Goal: Task Accomplishment & Management: Manage account settings

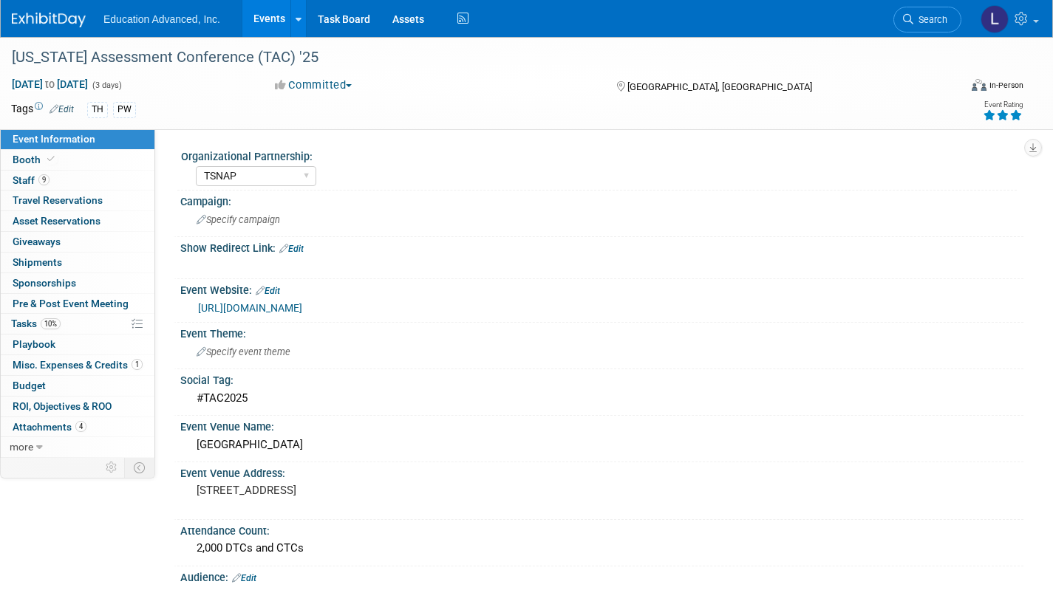
select select "TSNAP"
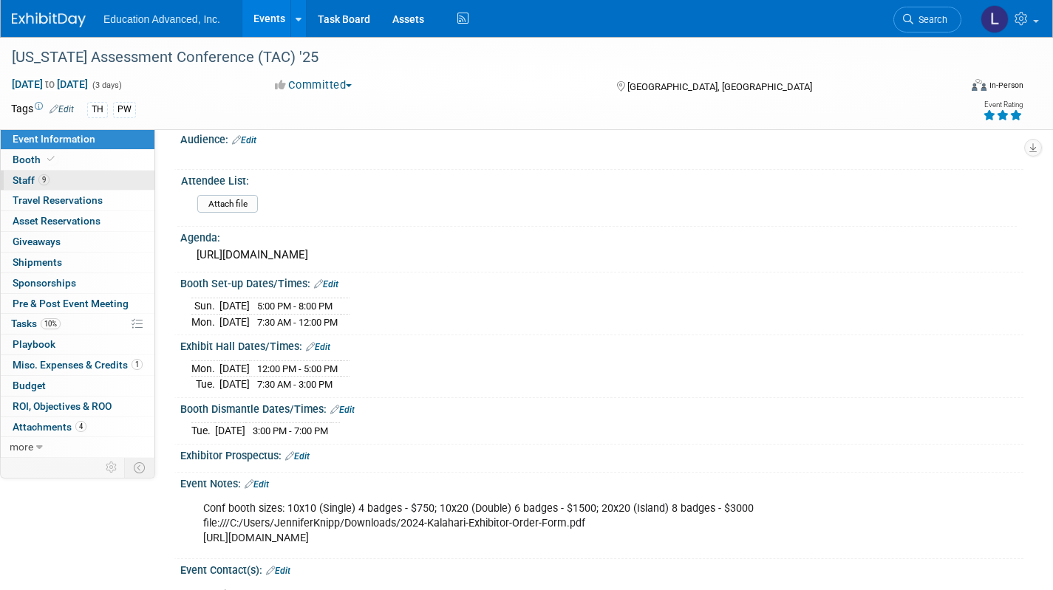
click at [27, 181] on span "Staff 9" at bounding box center [31, 180] width 37 height 12
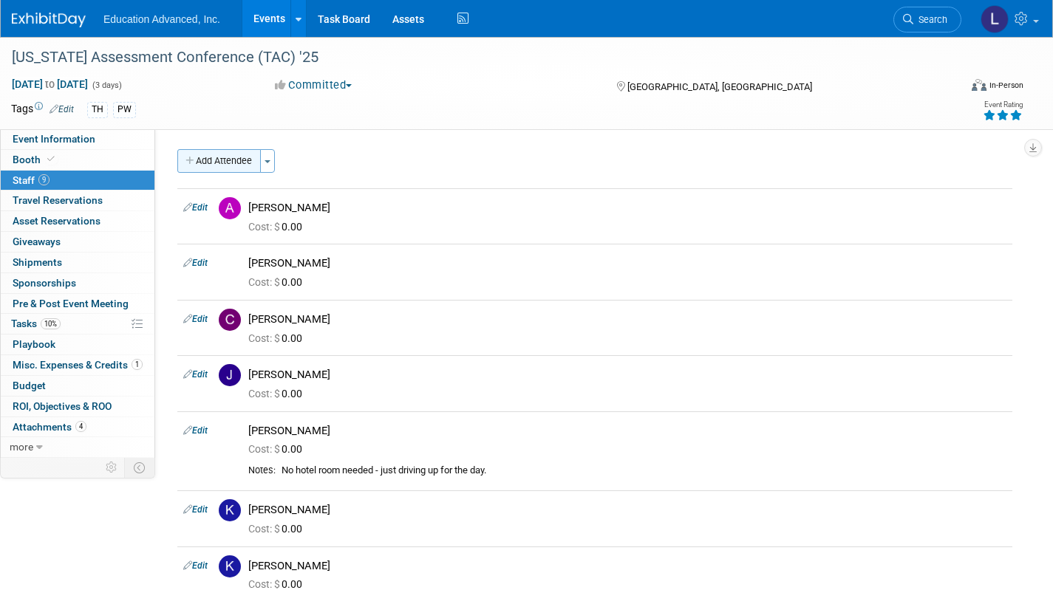
click at [226, 165] on button "Add Attendee" at bounding box center [218, 161] width 83 height 24
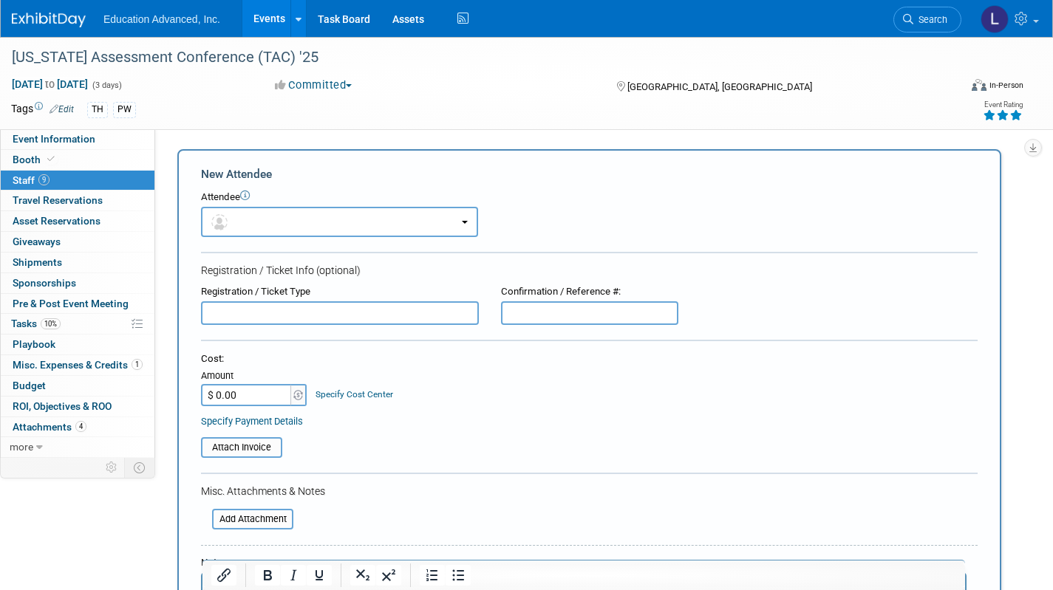
click at [24, 184] on span "Staff 9" at bounding box center [31, 180] width 37 height 12
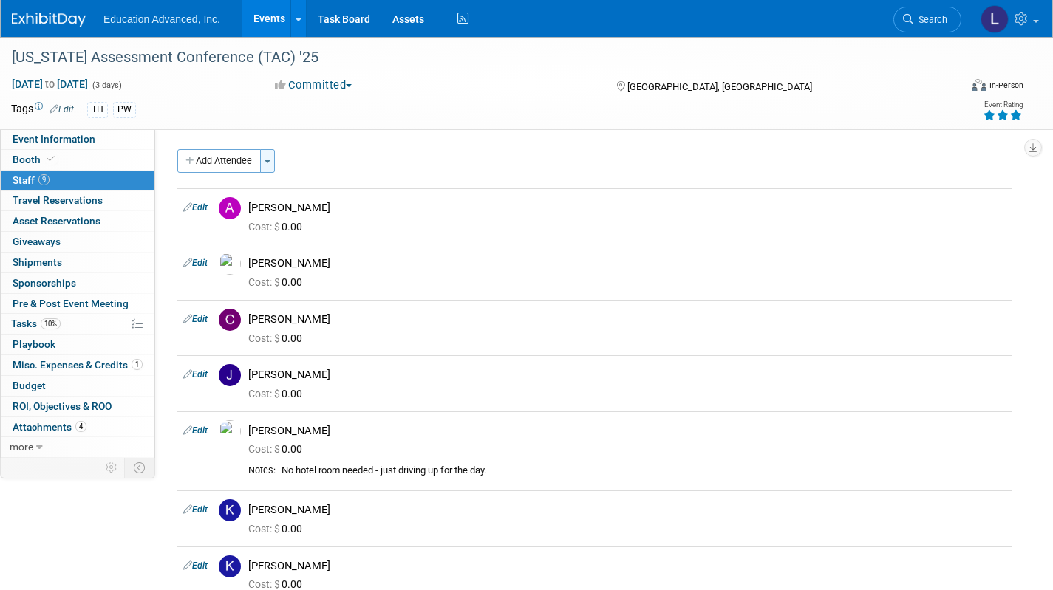
click at [269, 166] on button "Toggle Dropdown" at bounding box center [267, 161] width 15 height 24
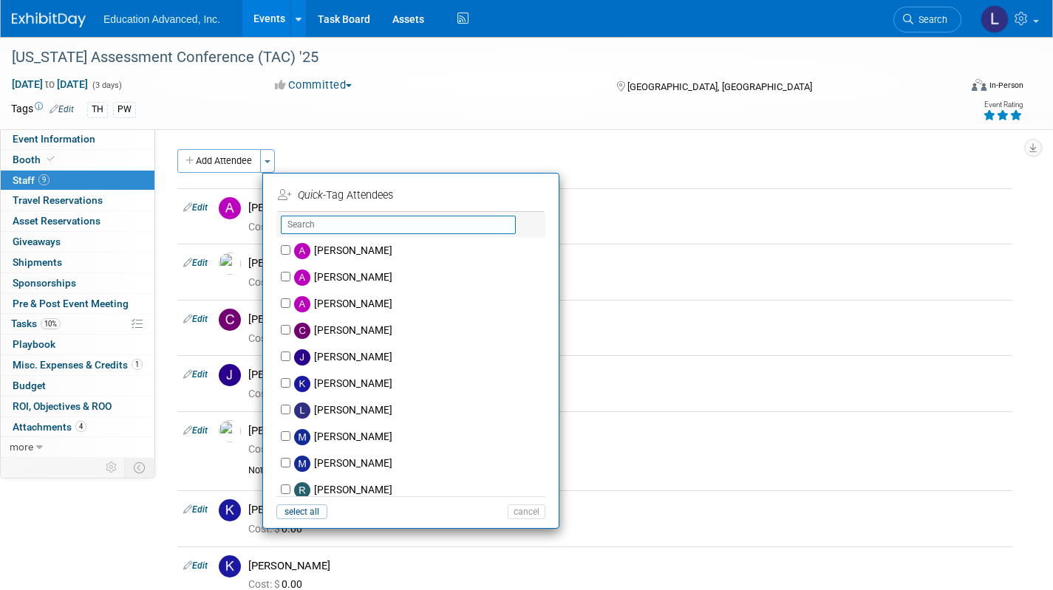
click at [300, 218] on input "text" at bounding box center [398, 225] width 235 height 18
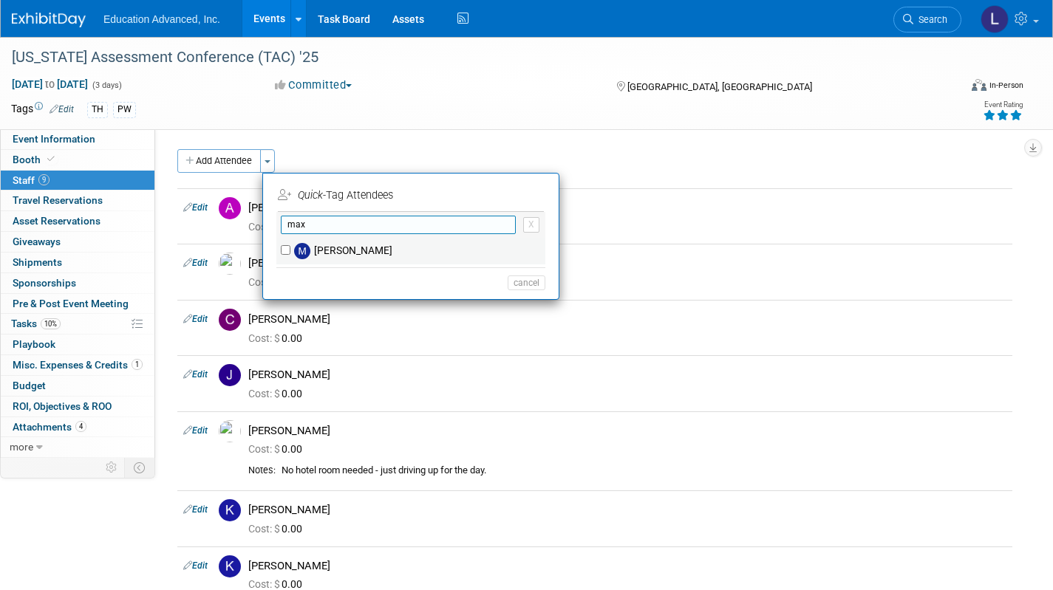
type input "max"
click at [362, 245] on label "[PERSON_NAME]" at bounding box center [420, 251] width 260 height 27
click at [290, 245] on input "[PERSON_NAME]" at bounding box center [286, 250] width 10 height 10
checkbox input "true"
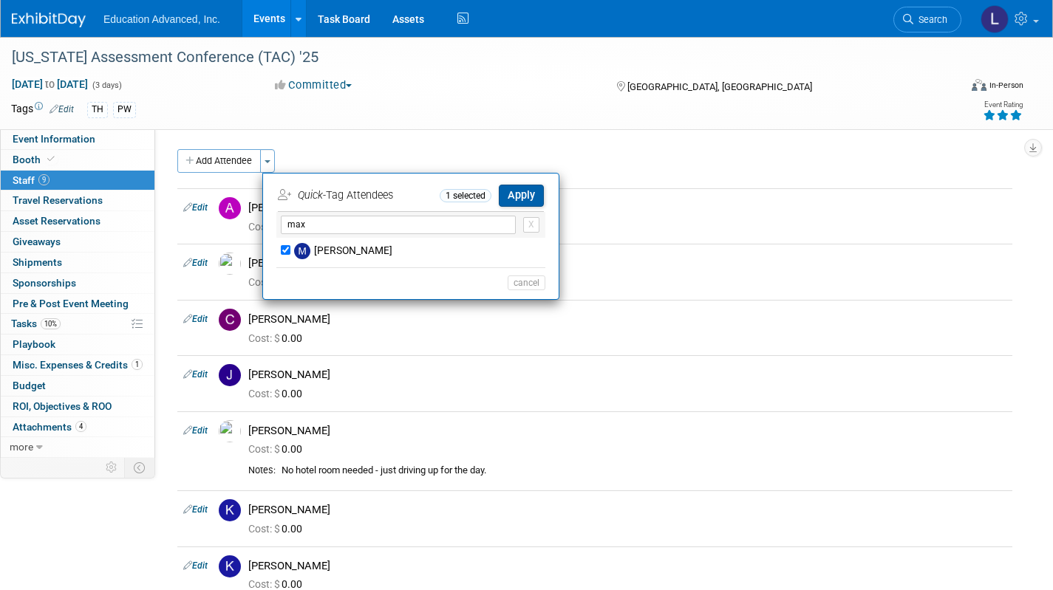
click at [519, 191] on button "Apply" at bounding box center [521, 195] width 45 height 21
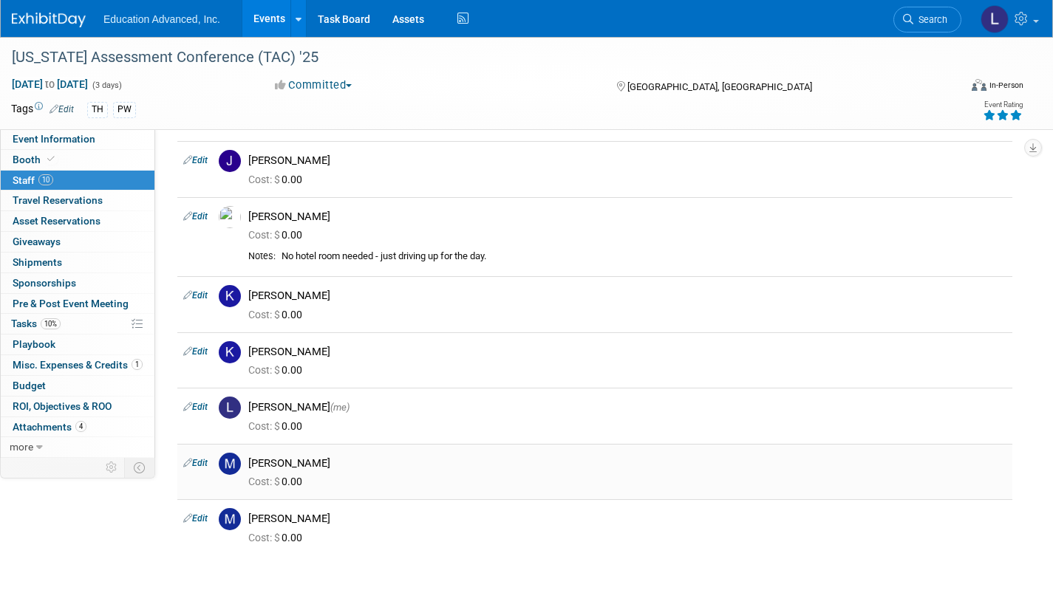
scroll to position [210, 0]
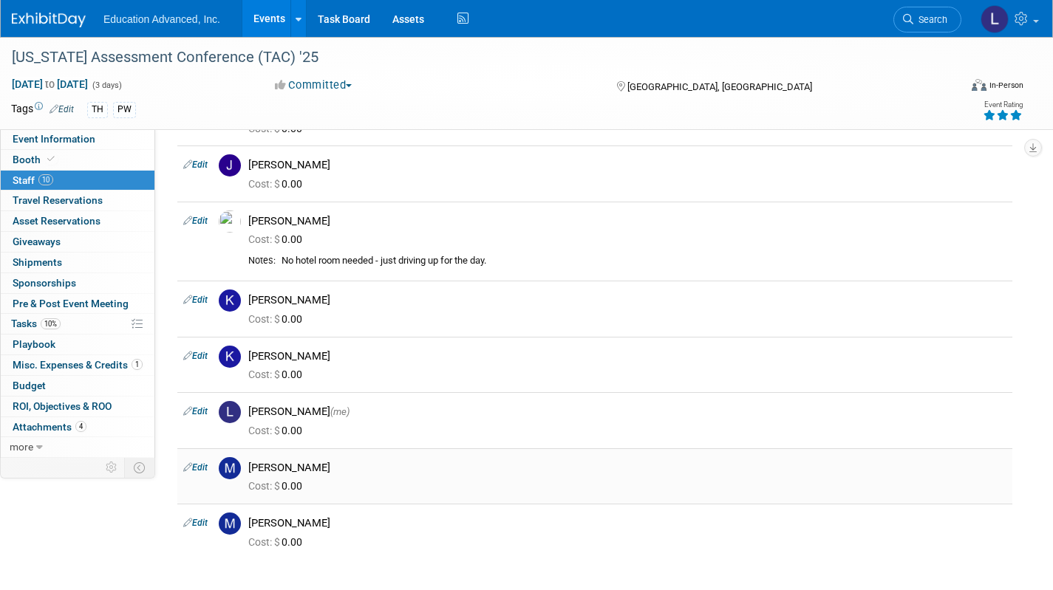
click at [205, 465] on link "Edit" at bounding box center [195, 468] width 24 height 10
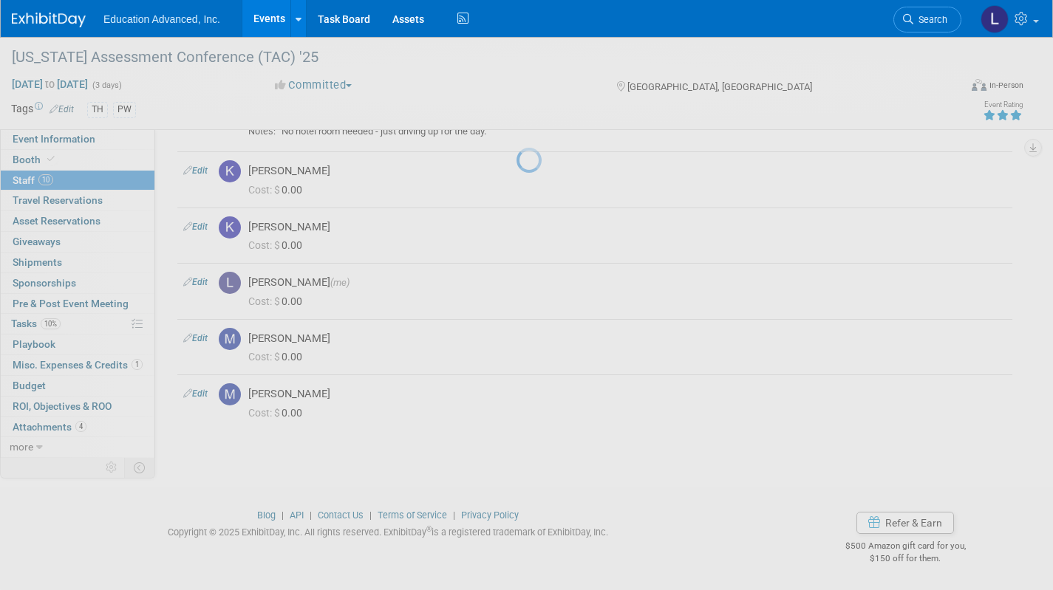
select select "514a0b1d-b0a5-4bd3-8a9e-309688f84542"
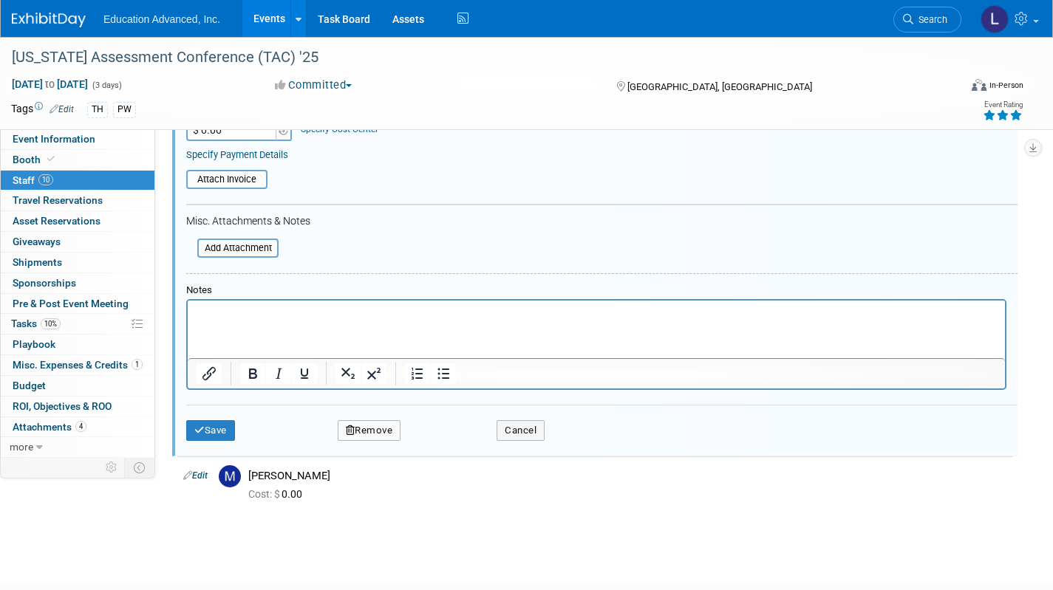
scroll to position [782, 0]
click at [233, 315] on p "Rich Text Area. Press ALT-0 for help." at bounding box center [597, 311] width 800 height 15
click at [202, 433] on icon "submit" at bounding box center [199, 429] width 10 height 10
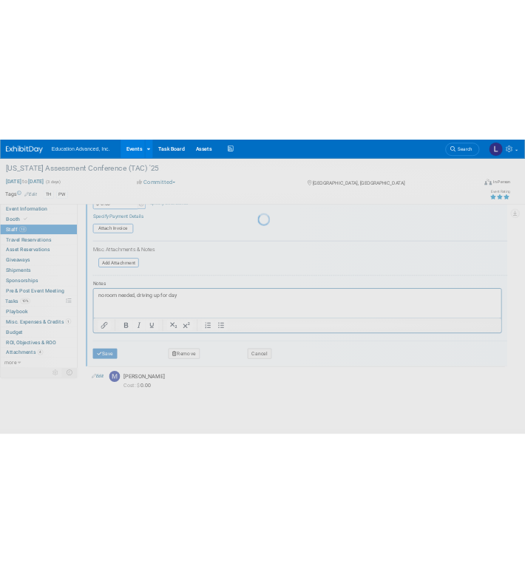
scroll to position [377, 0]
